Goal: Book appointment/travel/reservation

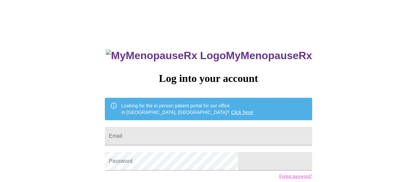
scroll to position [13, 0]
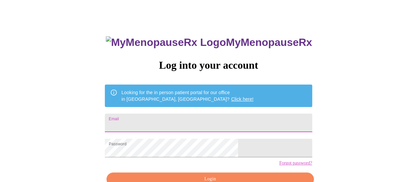
click at [199, 116] on input "Email" at bounding box center [208, 122] width 207 height 18
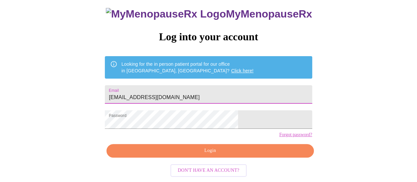
type input "melissaannmcdonald@gmail.com"
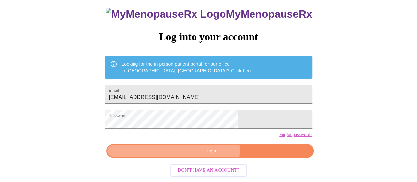
click at [207, 152] on span "Login" at bounding box center [210, 150] width 192 height 8
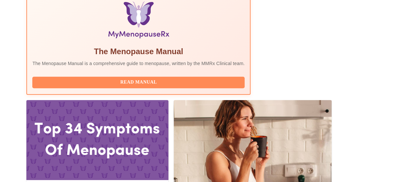
scroll to position [231, 0]
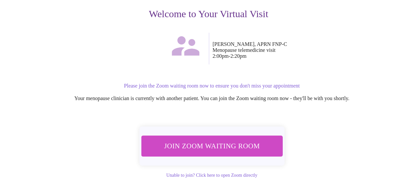
scroll to position [99, 0]
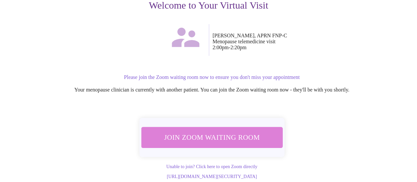
click at [235, 132] on span "Join Zoom Waiting Room" at bounding box center [212, 137] width 124 height 12
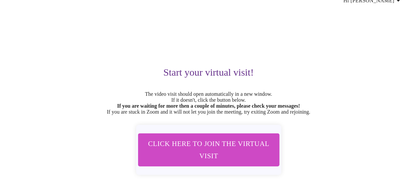
scroll to position [0, 0]
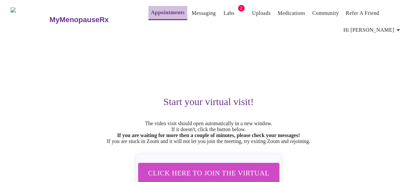
click at [160, 8] on link "Appointments" at bounding box center [168, 12] width 34 height 9
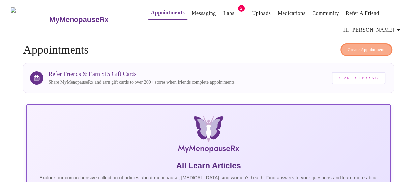
click at [351, 46] on span "Create Appointment" at bounding box center [366, 50] width 37 height 8
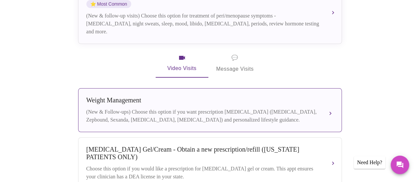
scroll to position [118, 0]
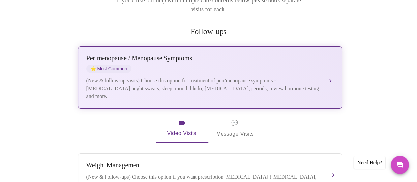
click at [214, 56] on div "Perimenopause / Menopause Symptoms ⭐ Most Common" at bounding box center [203, 63] width 234 height 18
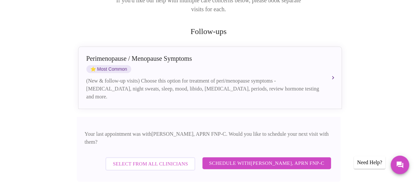
scroll to position [184, 0]
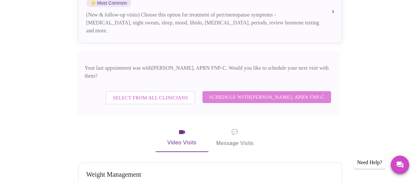
click at [294, 93] on span "Schedule with Kelly Perisin, APRN FNP-C" at bounding box center [266, 97] width 115 height 9
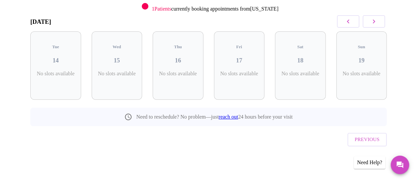
scroll to position [86, 0]
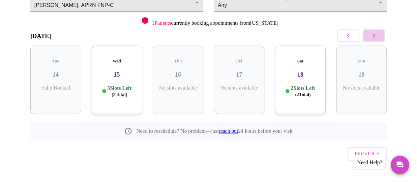
click at [376, 33] on icon "button" at bounding box center [374, 36] width 8 height 8
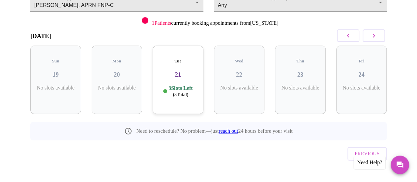
click at [376, 33] on icon "button" at bounding box center [374, 36] width 8 height 8
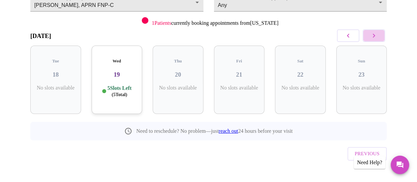
click at [376, 33] on icon "button" at bounding box center [374, 36] width 8 height 8
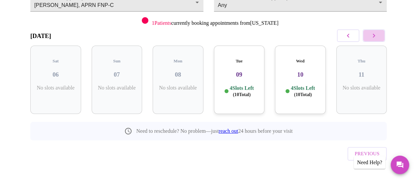
click at [376, 33] on icon "button" at bounding box center [374, 36] width 8 height 8
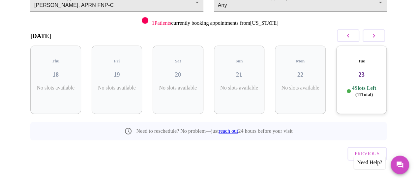
click at [366, 71] on h3 "23" at bounding box center [361, 74] width 40 height 7
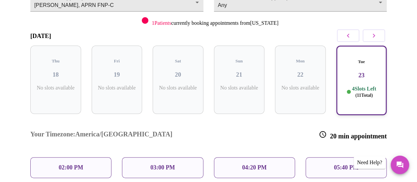
click at [79, 157] on div "02:00 PM" at bounding box center [70, 167] width 81 height 21
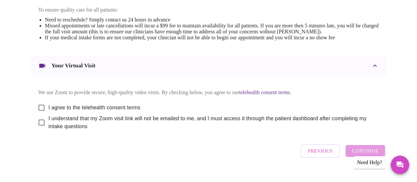
scroll to position [307, 0]
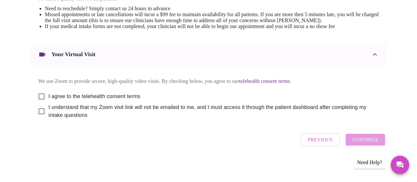
click at [40, 95] on input "I agree to the telehealth consent terms" at bounding box center [42, 96] width 14 height 14
checkbox input "true"
click at [37, 111] on input "I understand that my Zoom visit link will not be emailed to me, and I must acce…" at bounding box center [42, 111] width 14 height 14
checkbox input "true"
click at [368, 141] on span "Continue" at bounding box center [365, 139] width 26 height 9
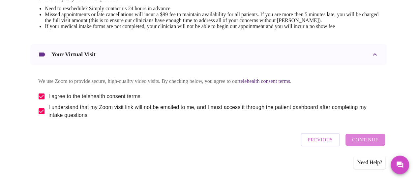
scroll to position [108, 0]
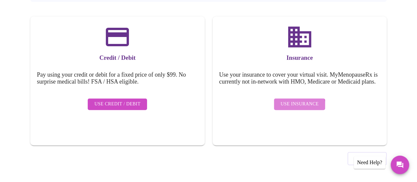
click at [287, 110] on button "Use Insurance" at bounding box center [299, 104] width 51 height 12
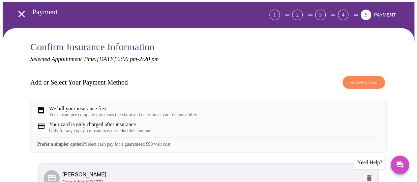
scroll to position [99, 0]
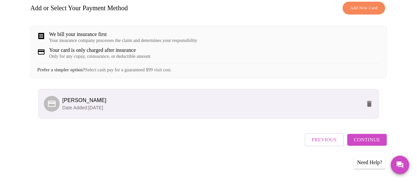
click at [380, 143] on span "Continue" at bounding box center [367, 139] width 26 height 9
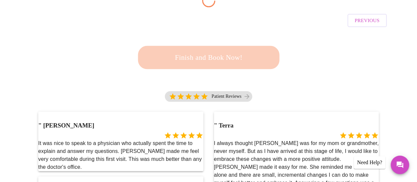
scroll to position [113, 0]
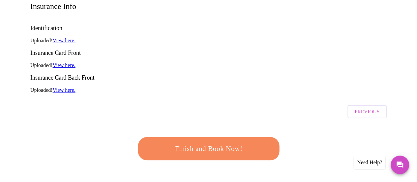
click at [243, 142] on span "Finish and Book Now!" at bounding box center [208, 148] width 123 height 12
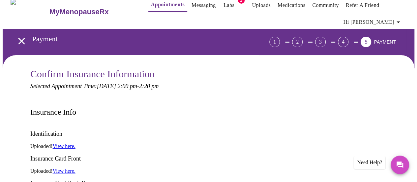
scroll to position [0, 0]
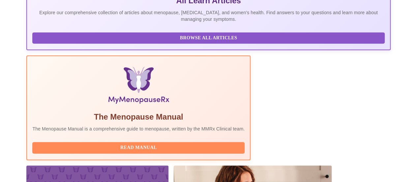
scroll to position [198, 0]
